Goal: Communication & Community: Answer question/provide support

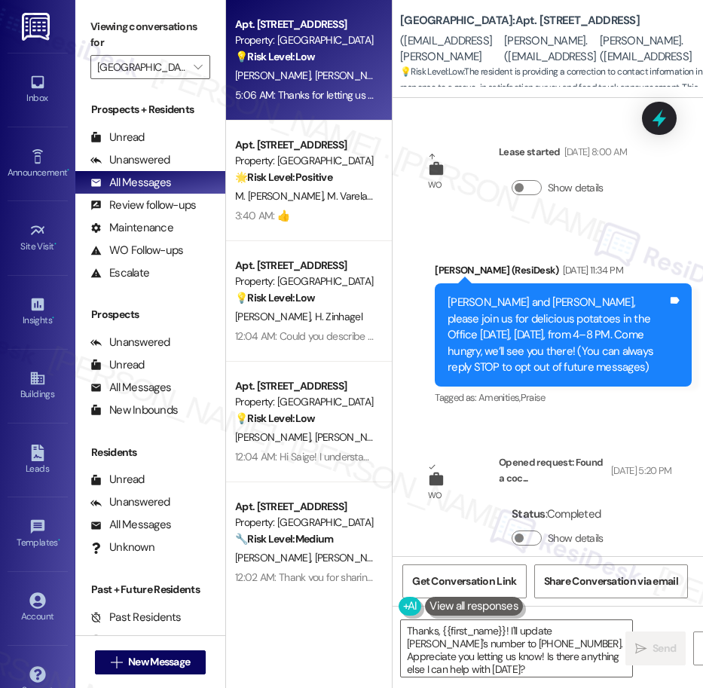
scroll to position [1016, 0]
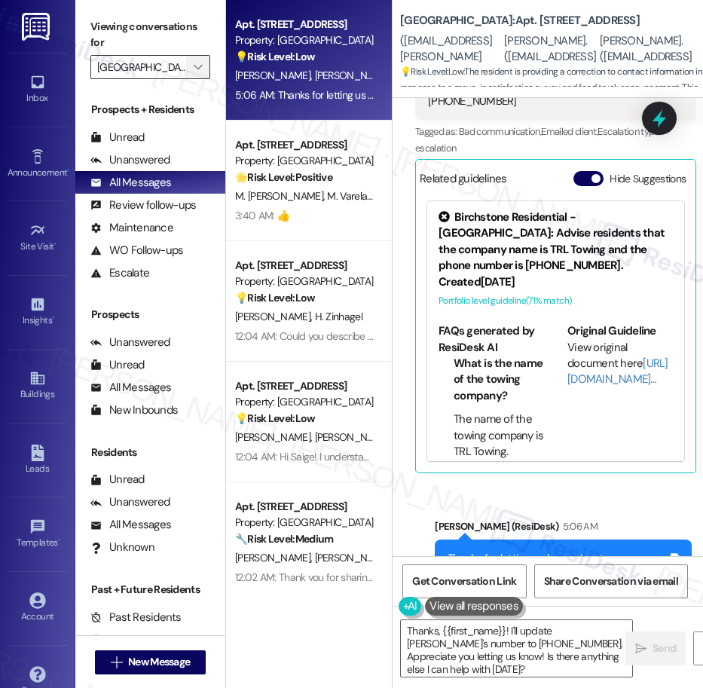
click at [200, 67] on icon "" at bounding box center [198, 67] width 8 height 12
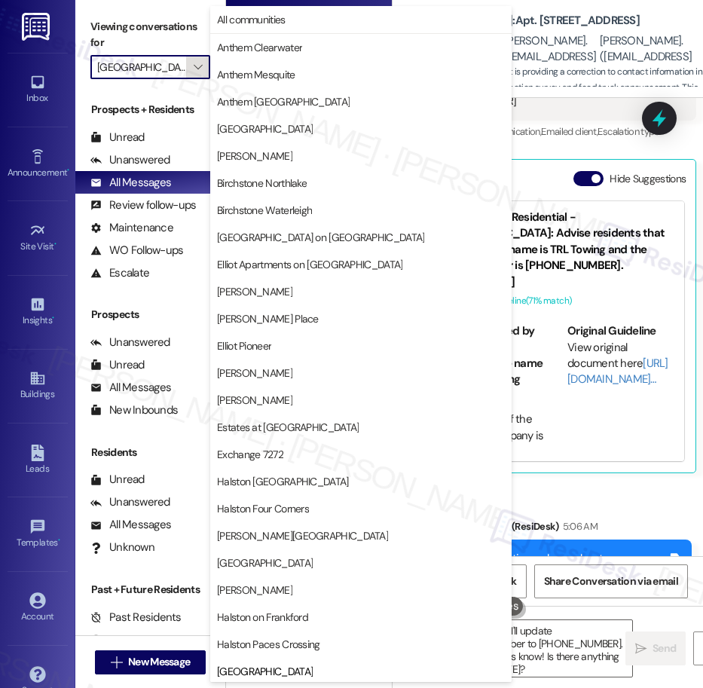
scroll to position [410, 0]
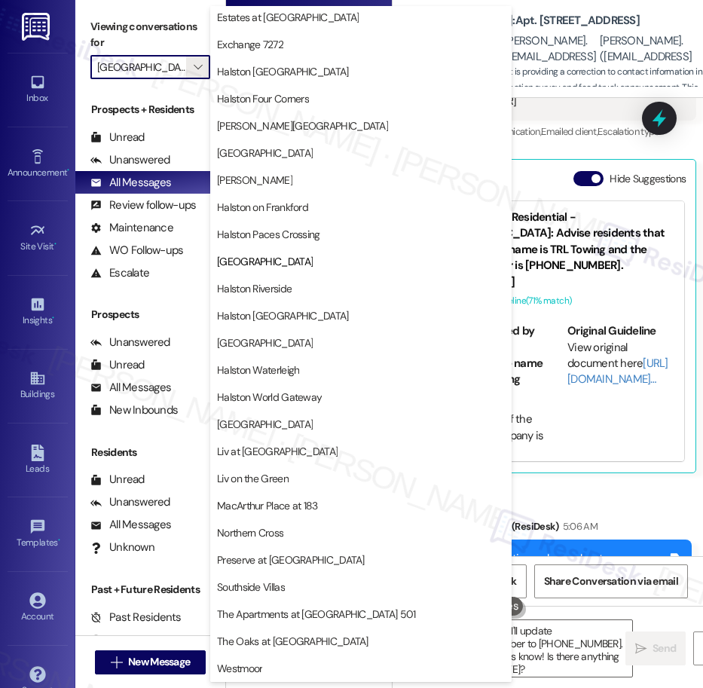
click at [572, 506] on div "Sent via SMS Sarah (ResiDesk) 5:06 AM Thanks for letting us know about Sebastia…" at bounding box center [548, 564] width 310 height 160
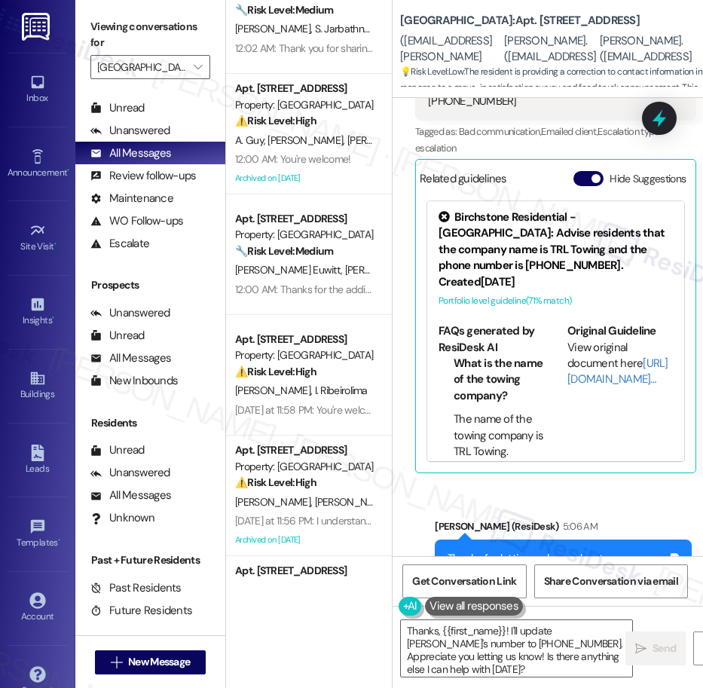
scroll to position [650, 0]
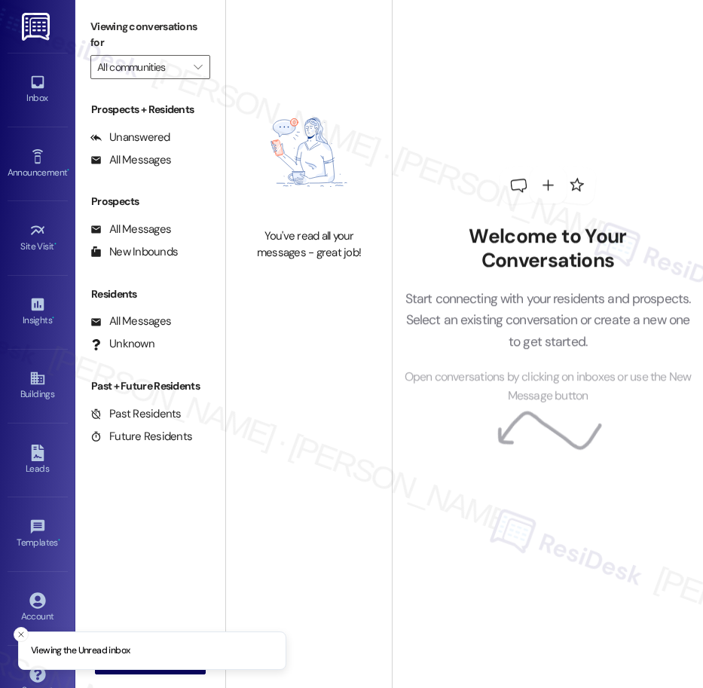
type input "[GEOGRAPHIC_DATA]"
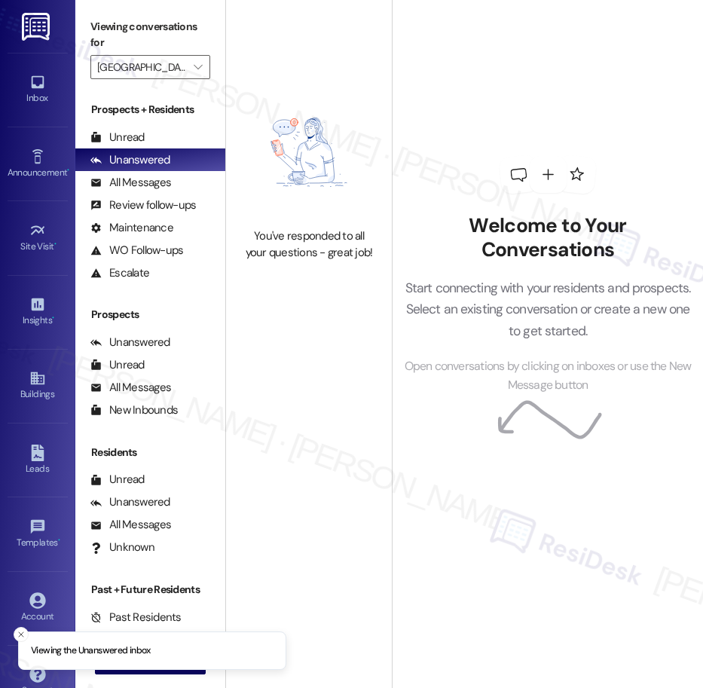
click at [477, 71] on div "Welcome to Your Conversations Start connecting with your residents and prospect…" at bounding box center [548, 275] width 310 height 550
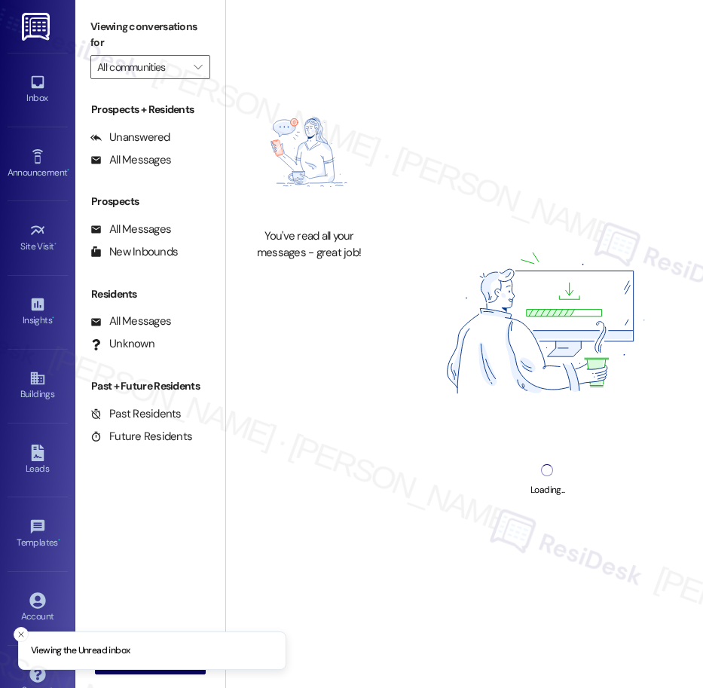
type input "[GEOGRAPHIC_DATA]"
